Goal: Task Accomplishment & Management: Use online tool/utility

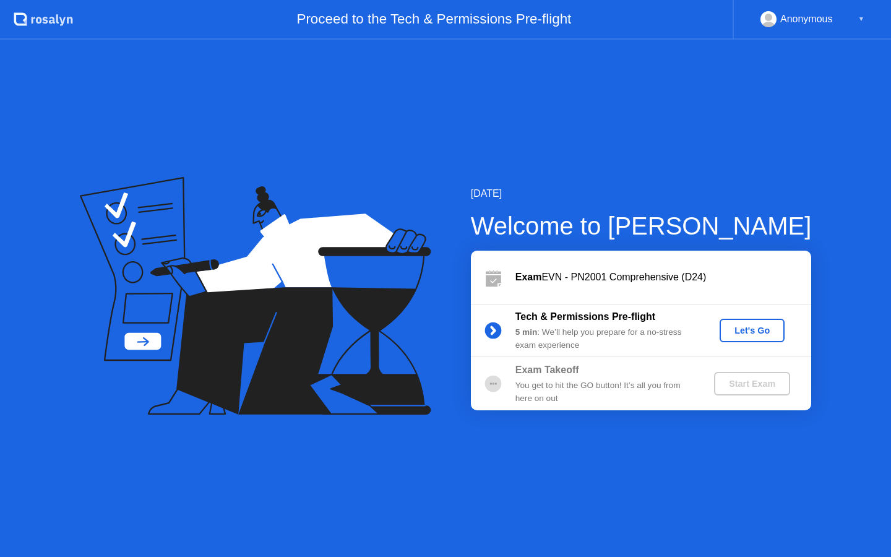
click at [749, 334] on div "Let's Go" at bounding box center [752, 330] width 55 height 10
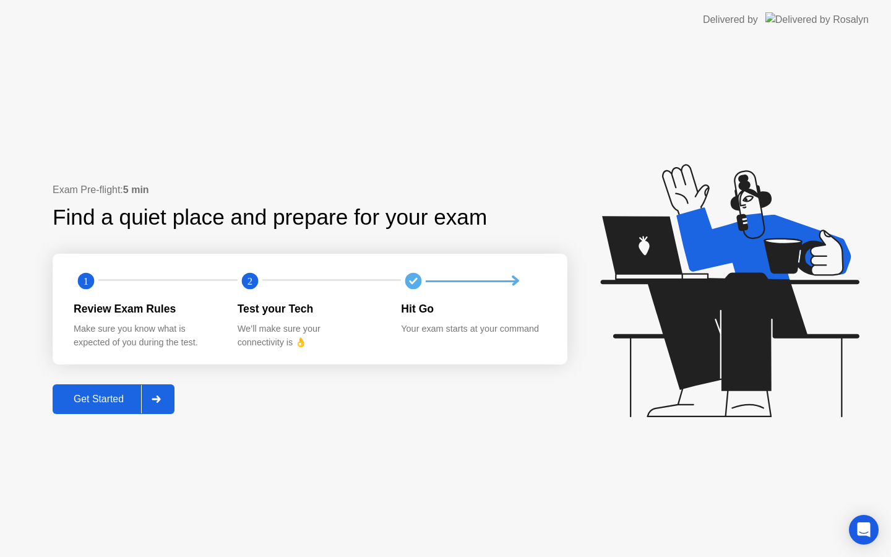
click at [85, 408] on button "Get Started" at bounding box center [114, 399] width 122 height 30
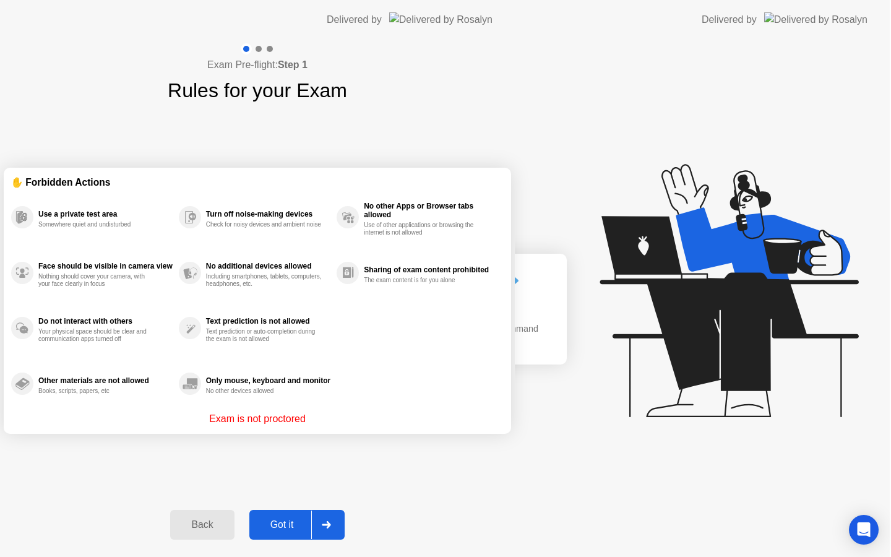
click at [103, 399] on div "Exam Pre-flight: Step 1 Rules for your Exam ✋ Forbidden Actions Use a private t…" at bounding box center [257, 298] width 515 height 517
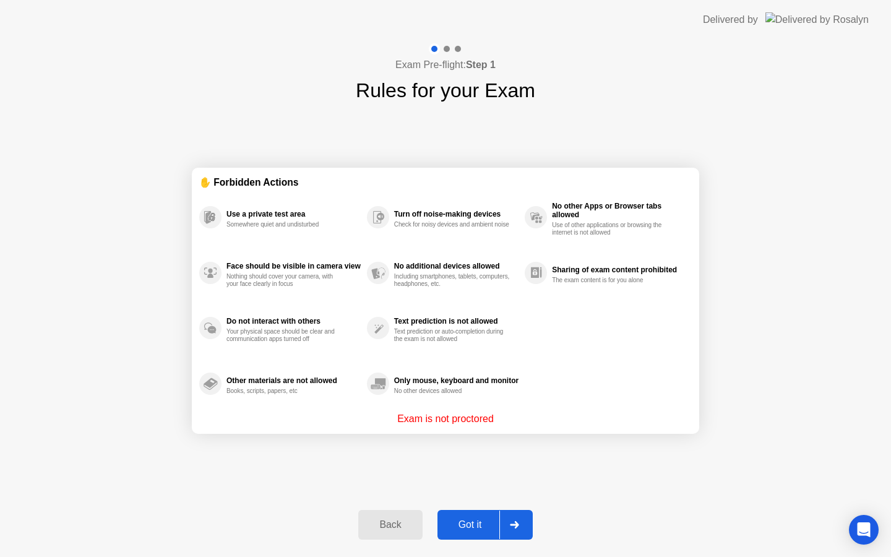
click at [472, 519] on div "Got it" at bounding box center [470, 524] width 58 height 11
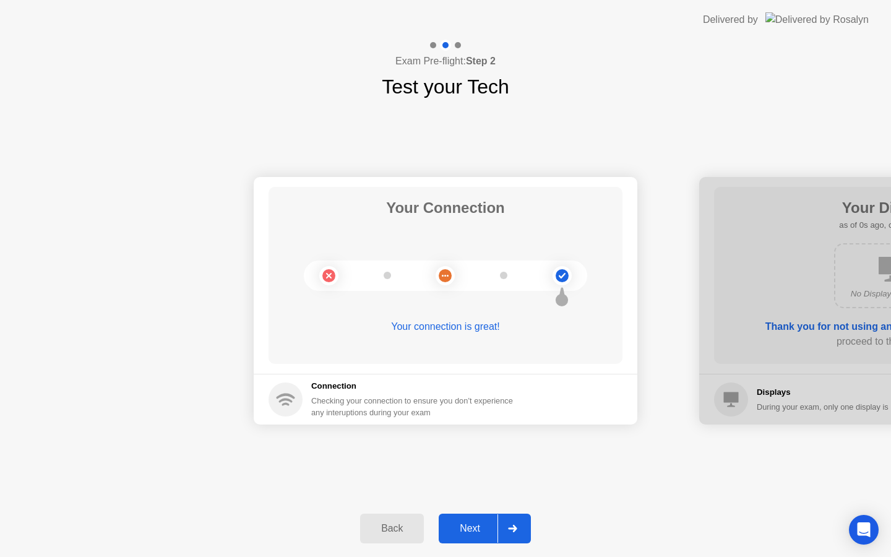
click at [475, 527] on div "Next" at bounding box center [469, 528] width 55 height 11
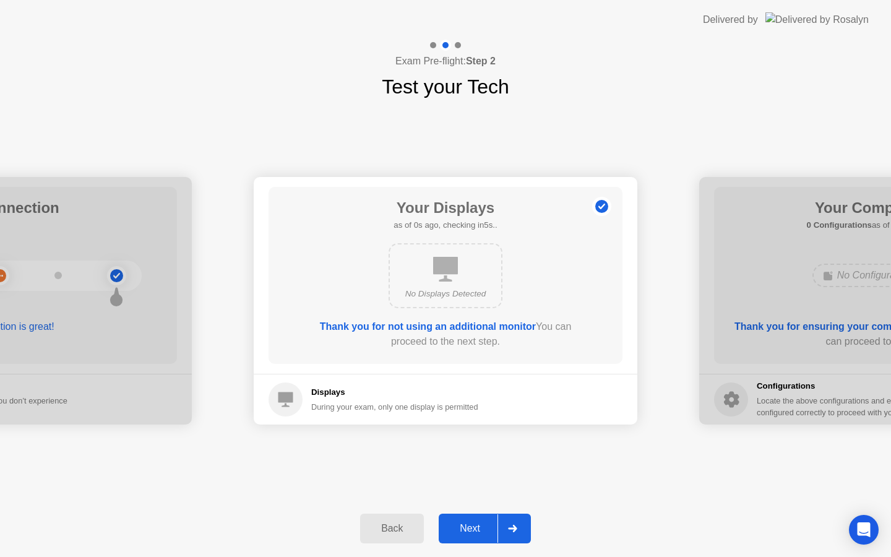
click at [475, 527] on div "Next" at bounding box center [469, 528] width 55 height 11
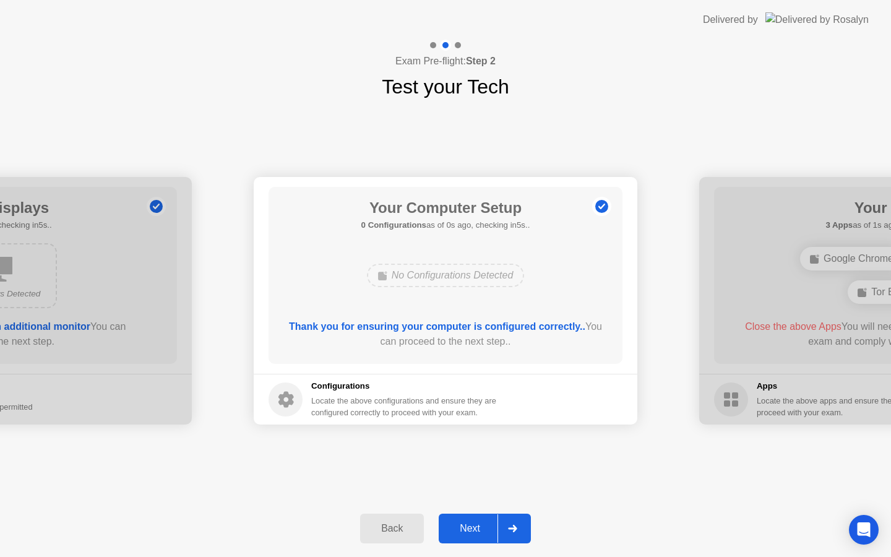
click at [475, 527] on div "Next" at bounding box center [469, 528] width 55 height 11
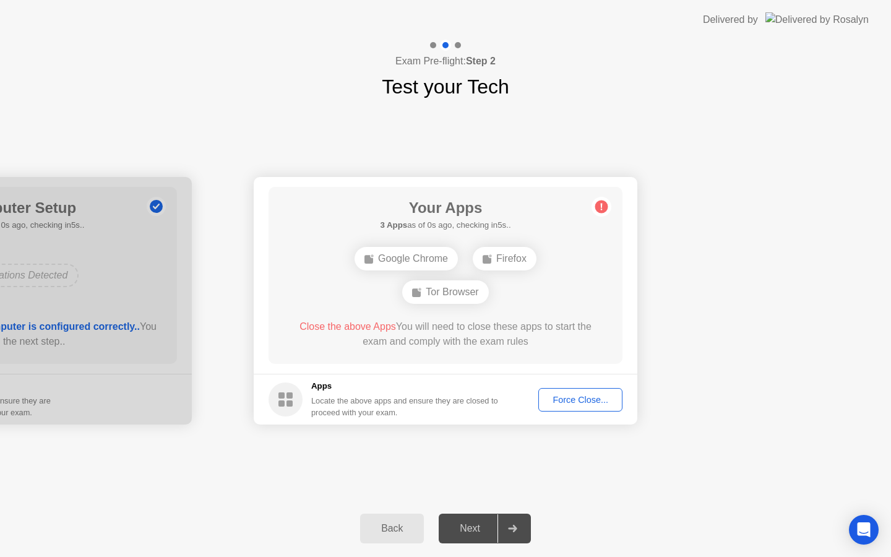
click at [576, 395] on div "Force Close..." at bounding box center [580, 400] width 75 height 10
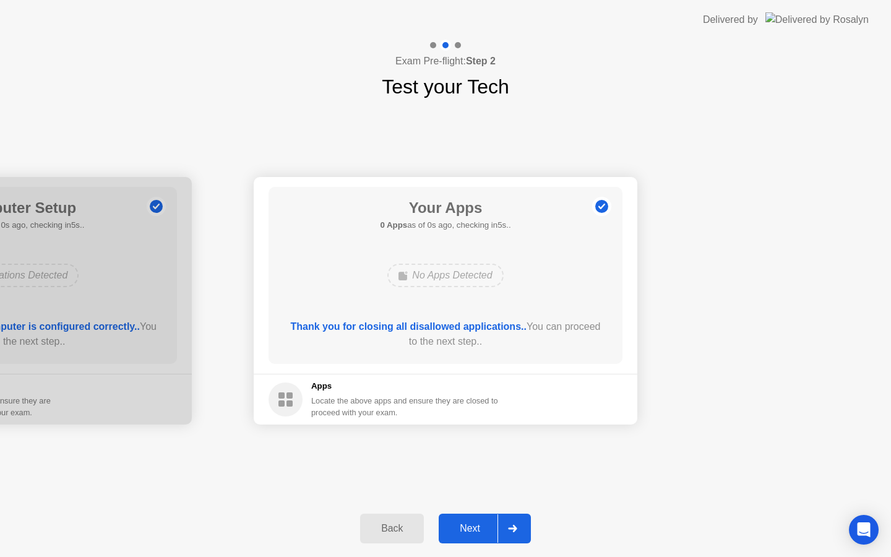
click at [467, 546] on div "Back Next" at bounding box center [445, 528] width 891 height 57
click at [472, 534] on div "Next" at bounding box center [469, 528] width 55 height 11
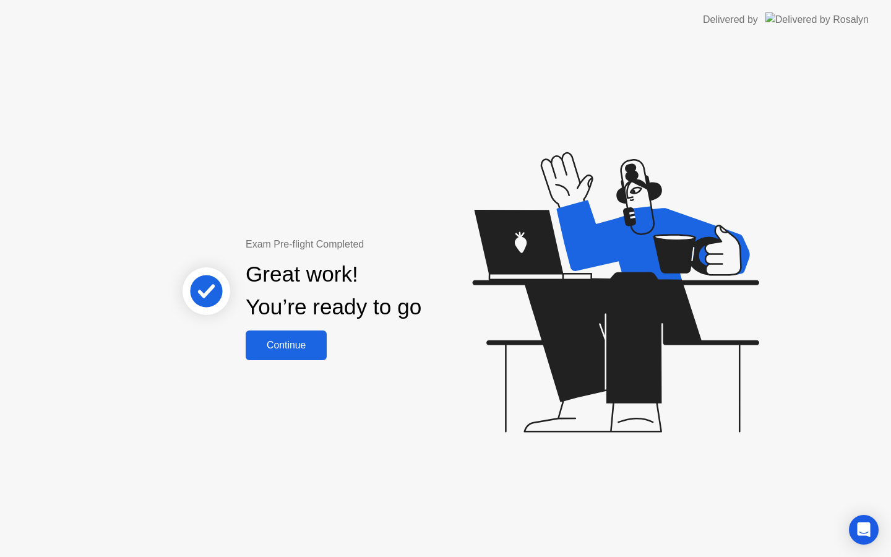
click at [304, 346] on div "Continue" at bounding box center [286, 345] width 74 height 11
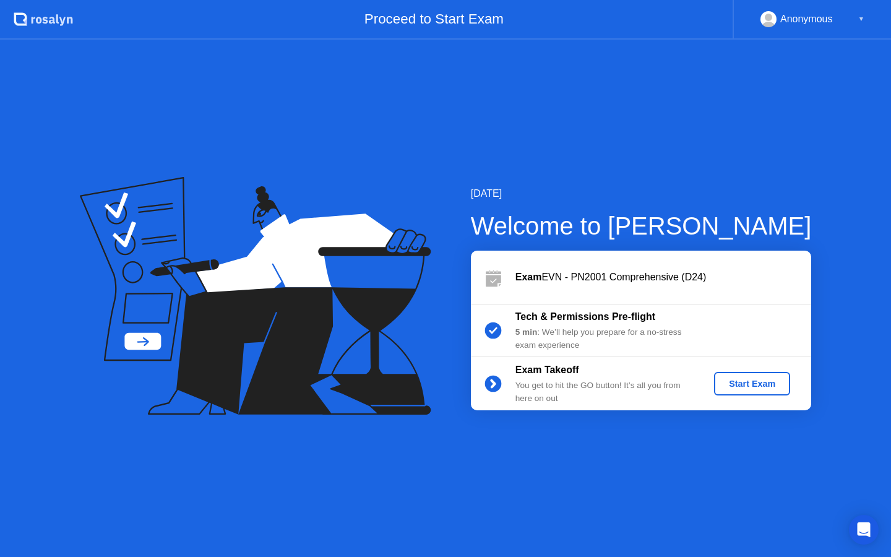
click at [753, 385] on div "Start Exam" at bounding box center [752, 384] width 66 height 10
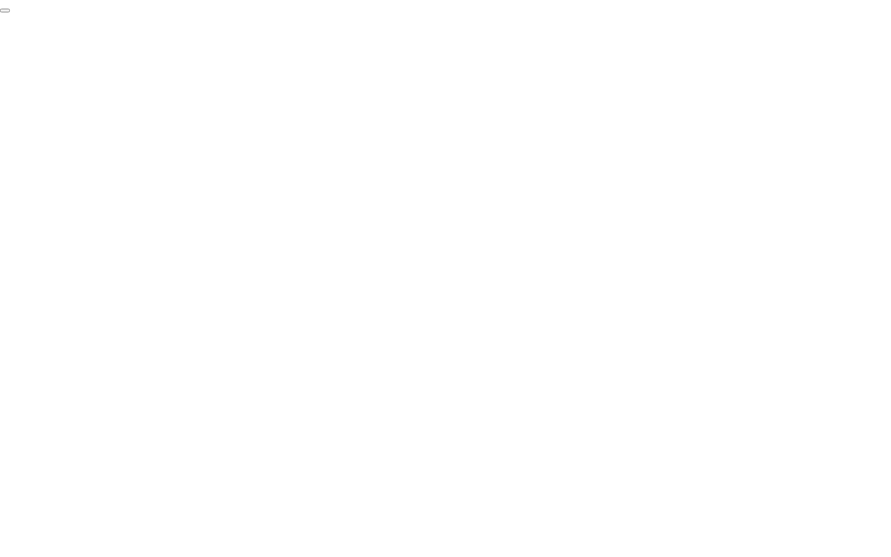
click div "End Proctoring Session"
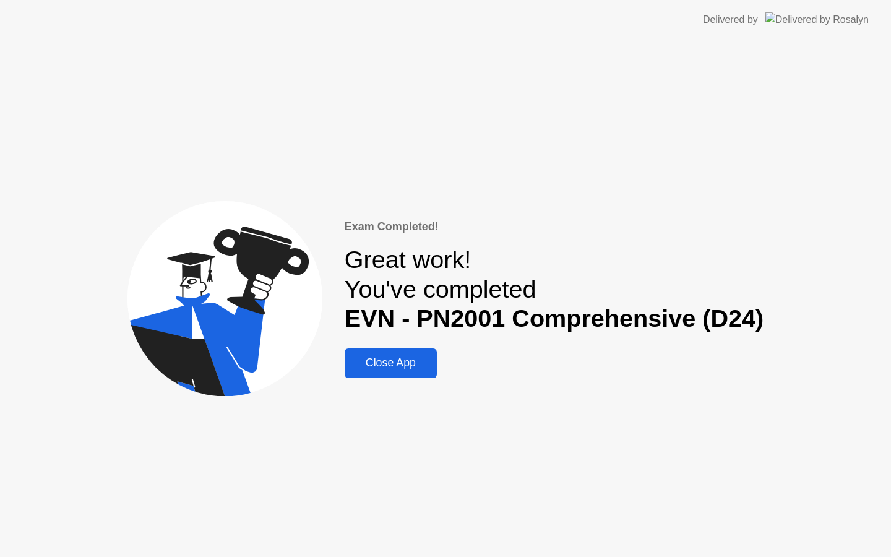
click at [427, 364] on div "Close App" at bounding box center [390, 362] width 85 height 13
